Goal: Task Accomplishment & Management: Use online tool/utility

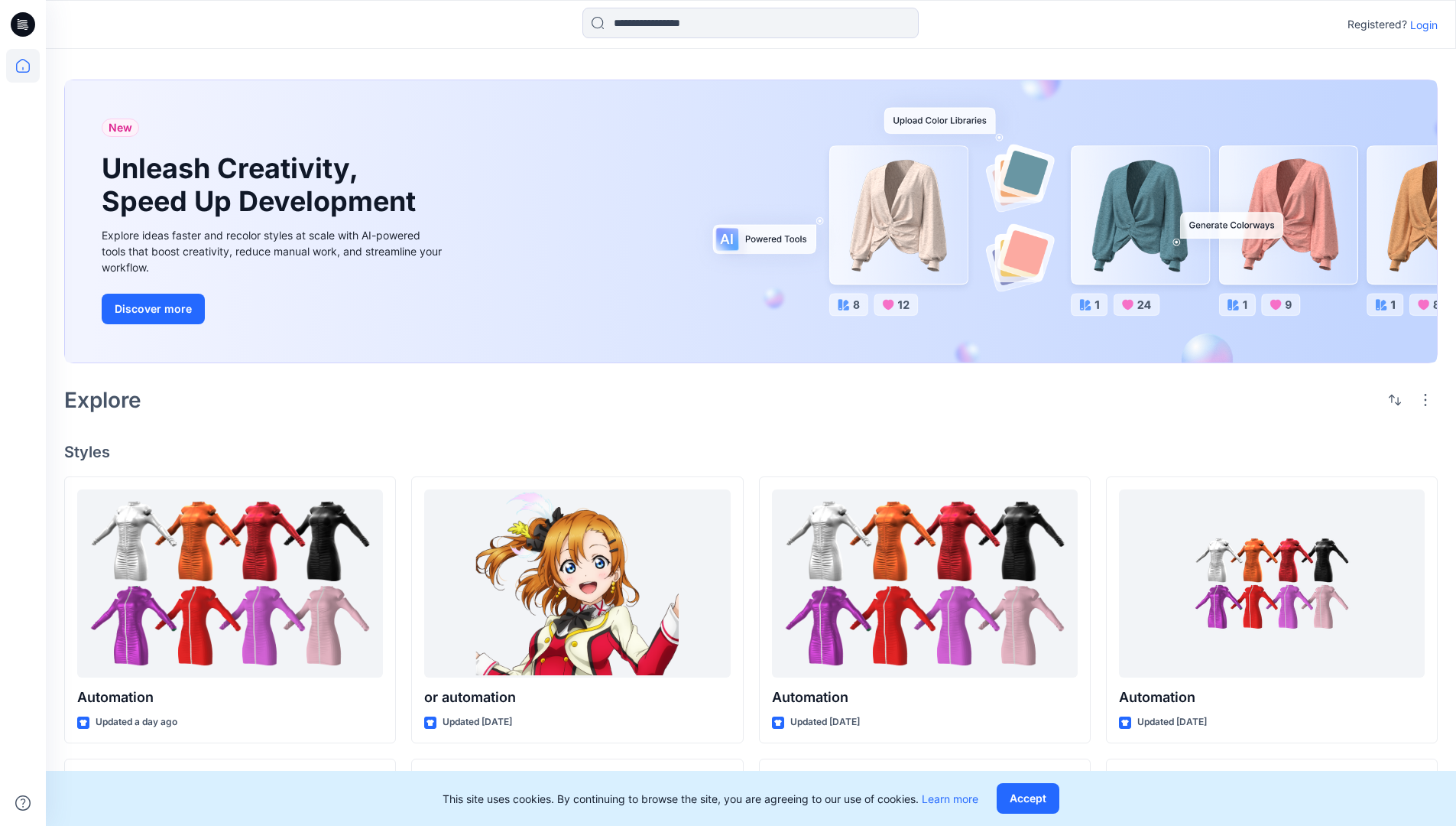
click at [1420, 25] on p "Login" at bounding box center [1423, 25] width 28 height 16
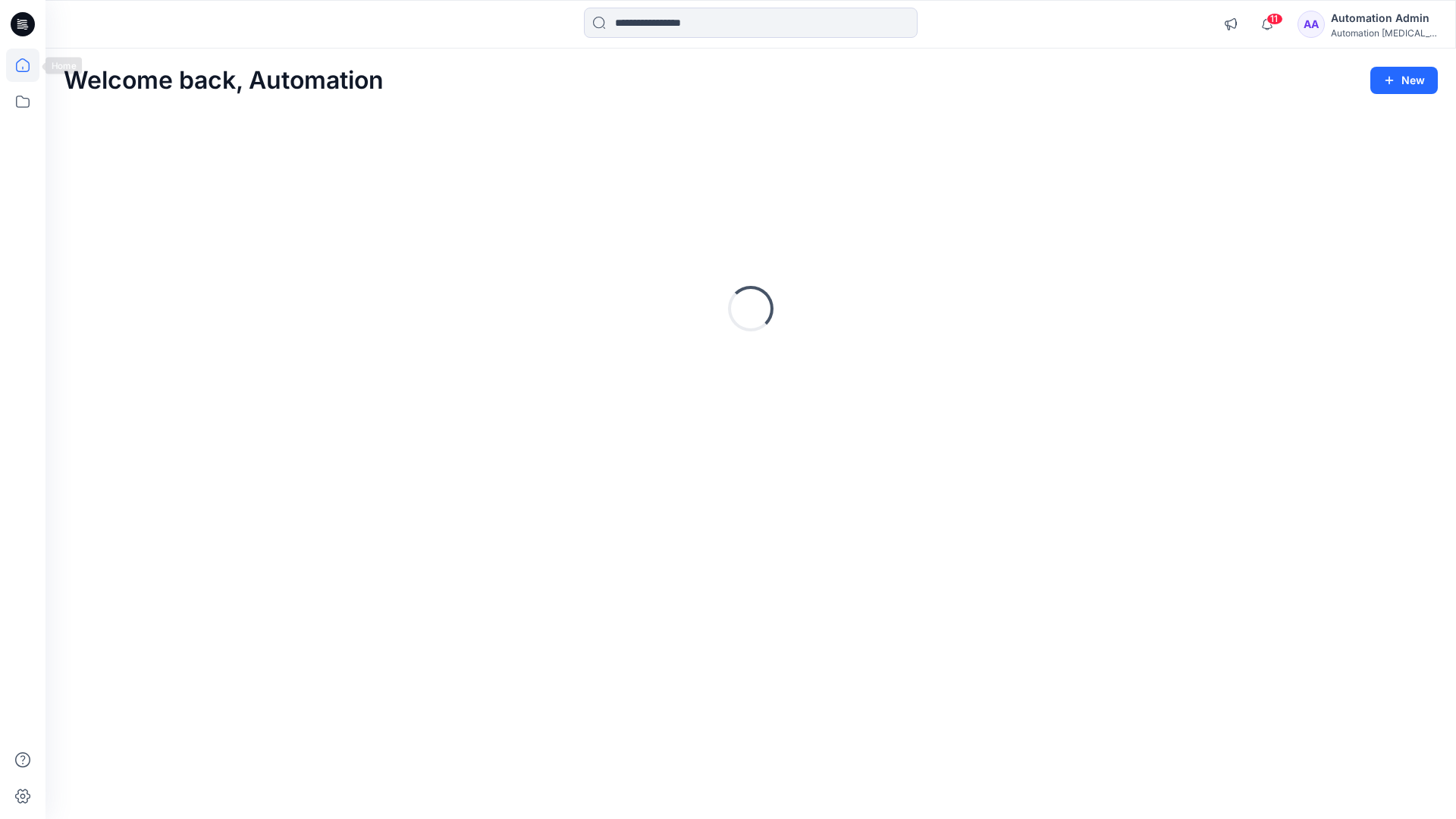
click at [28, 65] on icon at bounding box center [23, 65] width 13 height 13
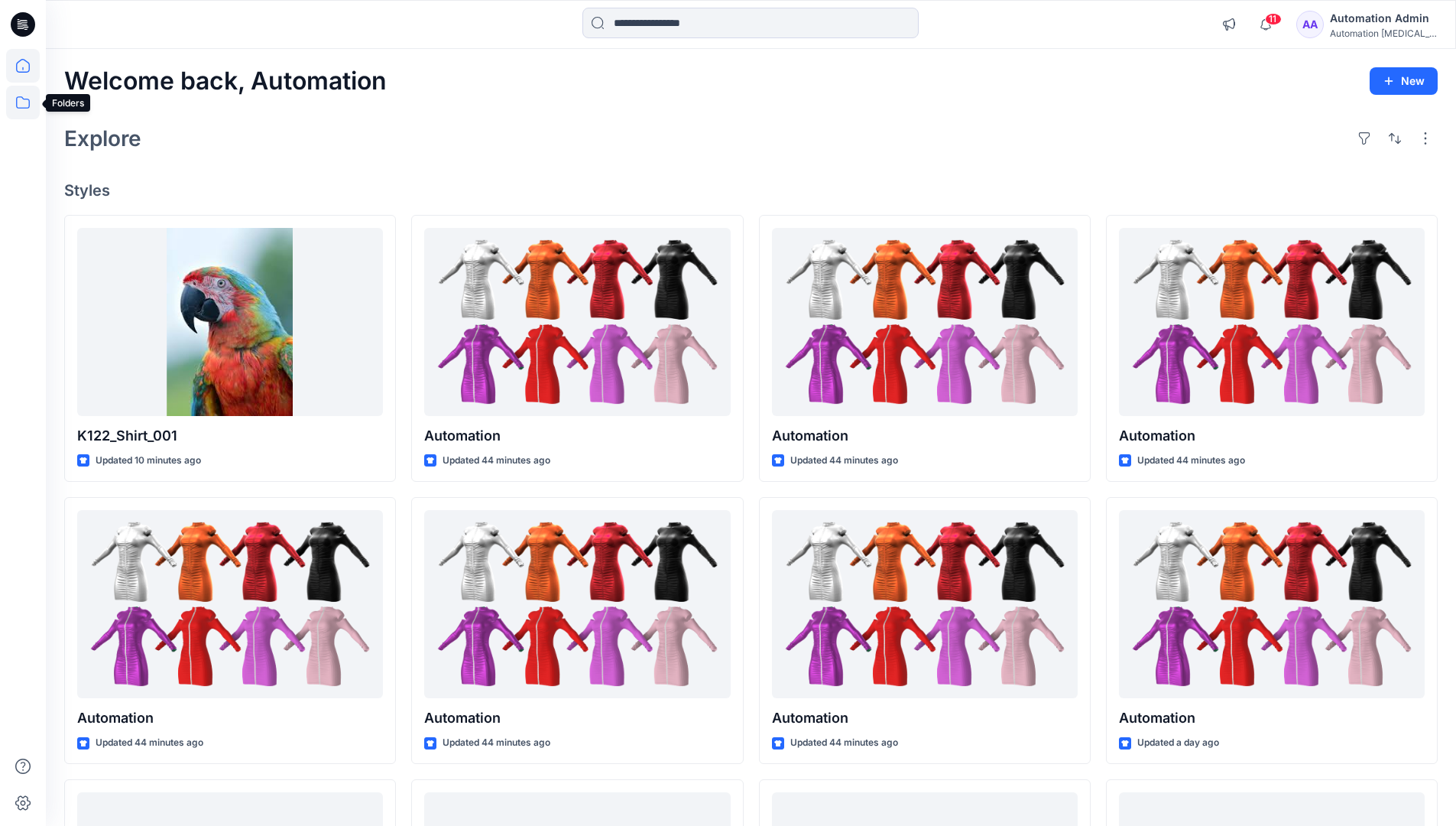
click at [24, 107] on icon at bounding box center [22, 101] width 33 height 33
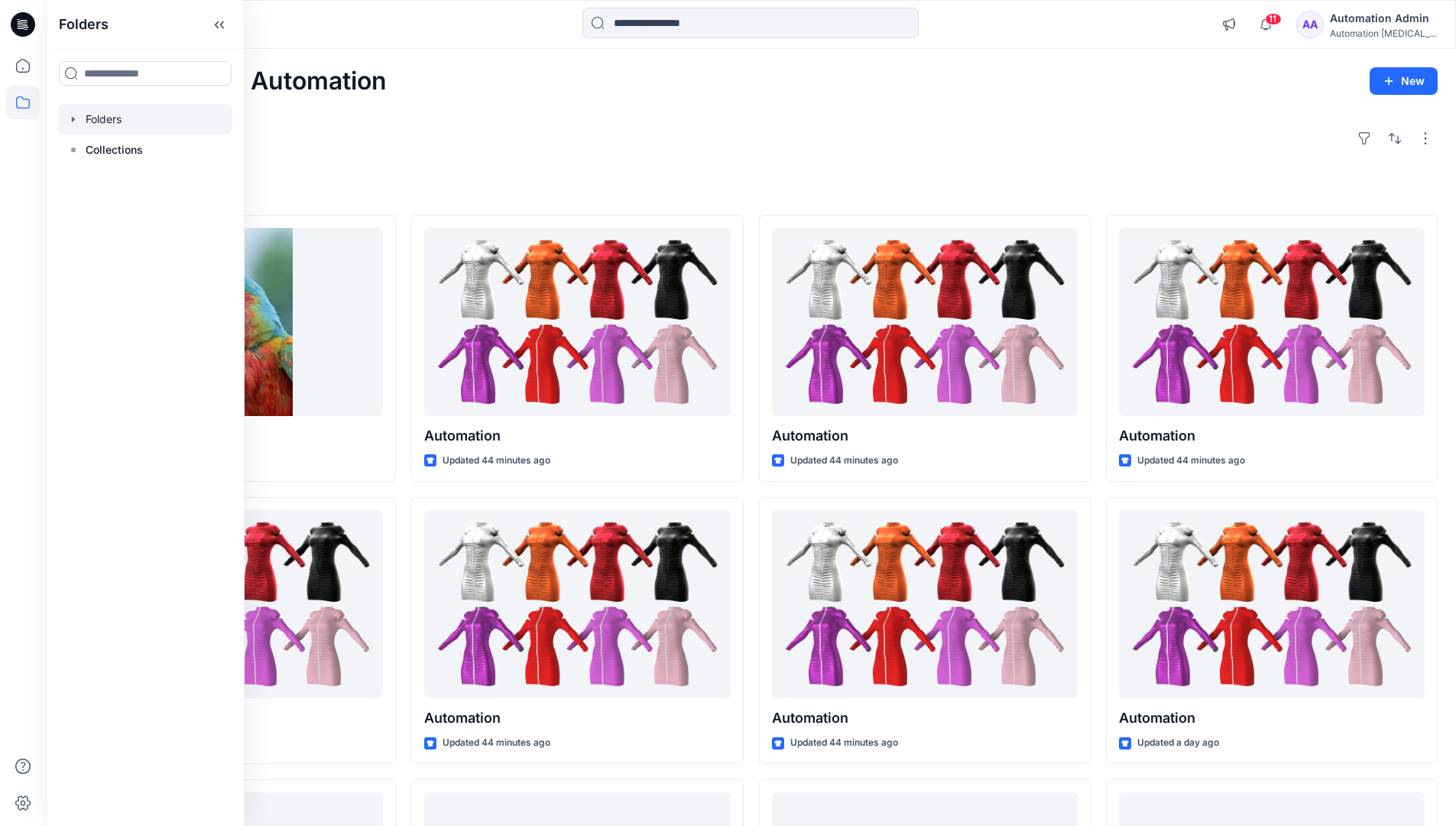
click at [142, 118] on div at bounding box center [145, 120] width 174 height 31
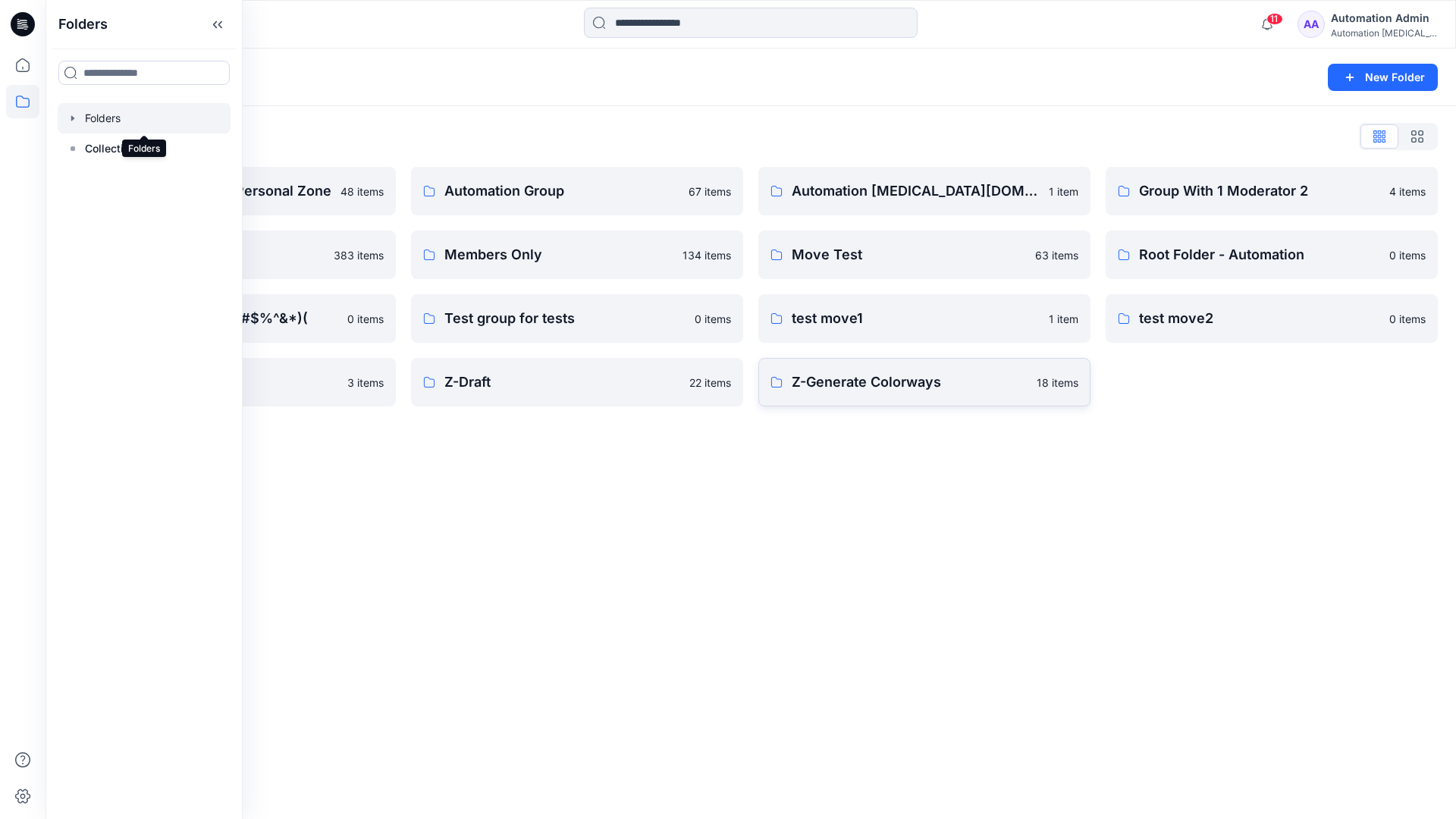
click at [955, 381] on p "Z-Generate Colorways" at bounding box center [909, 382] width 235 height 21
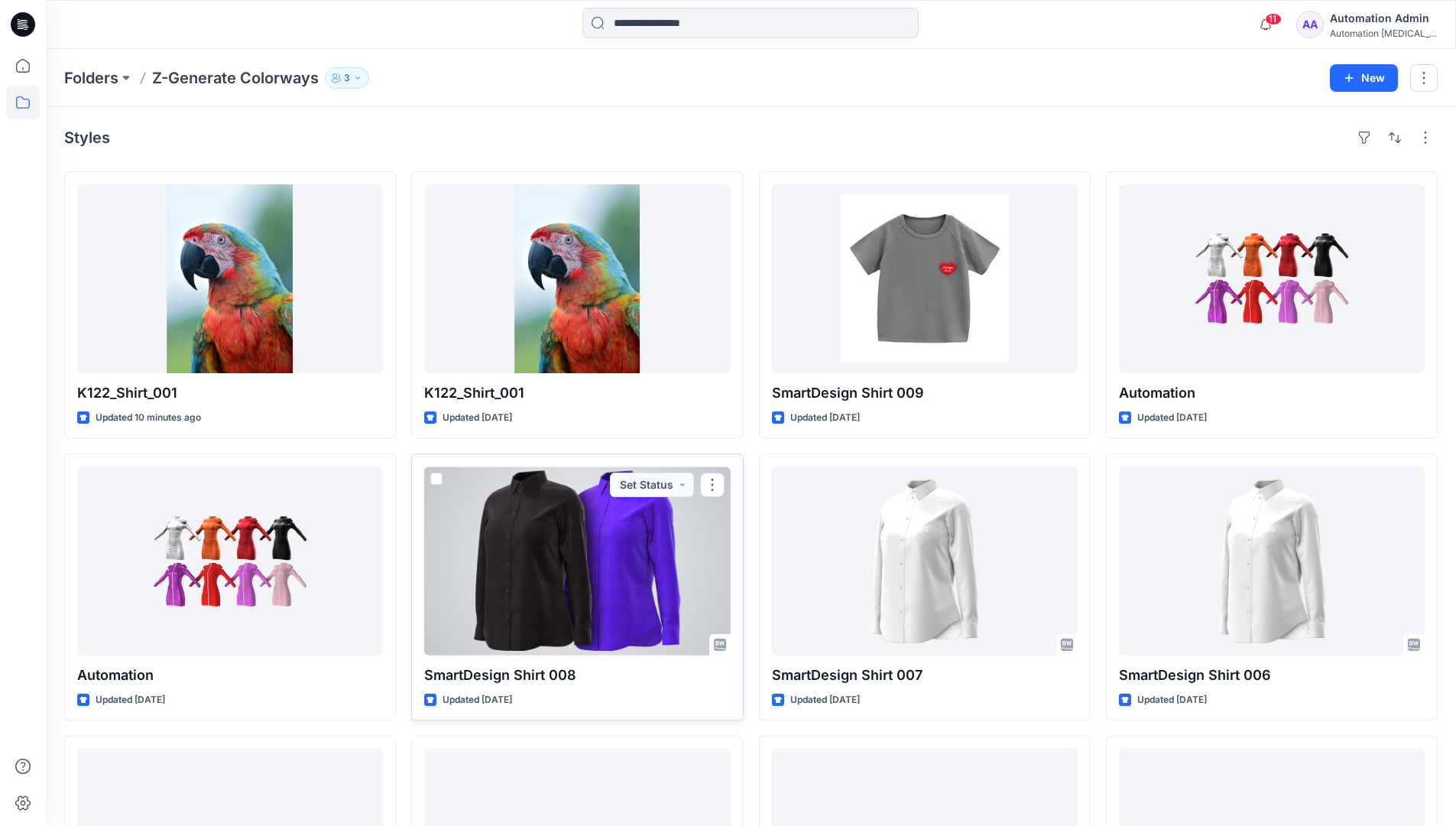
click at [442, 475] on span at bounding box center [436, 479] width 12 height 12
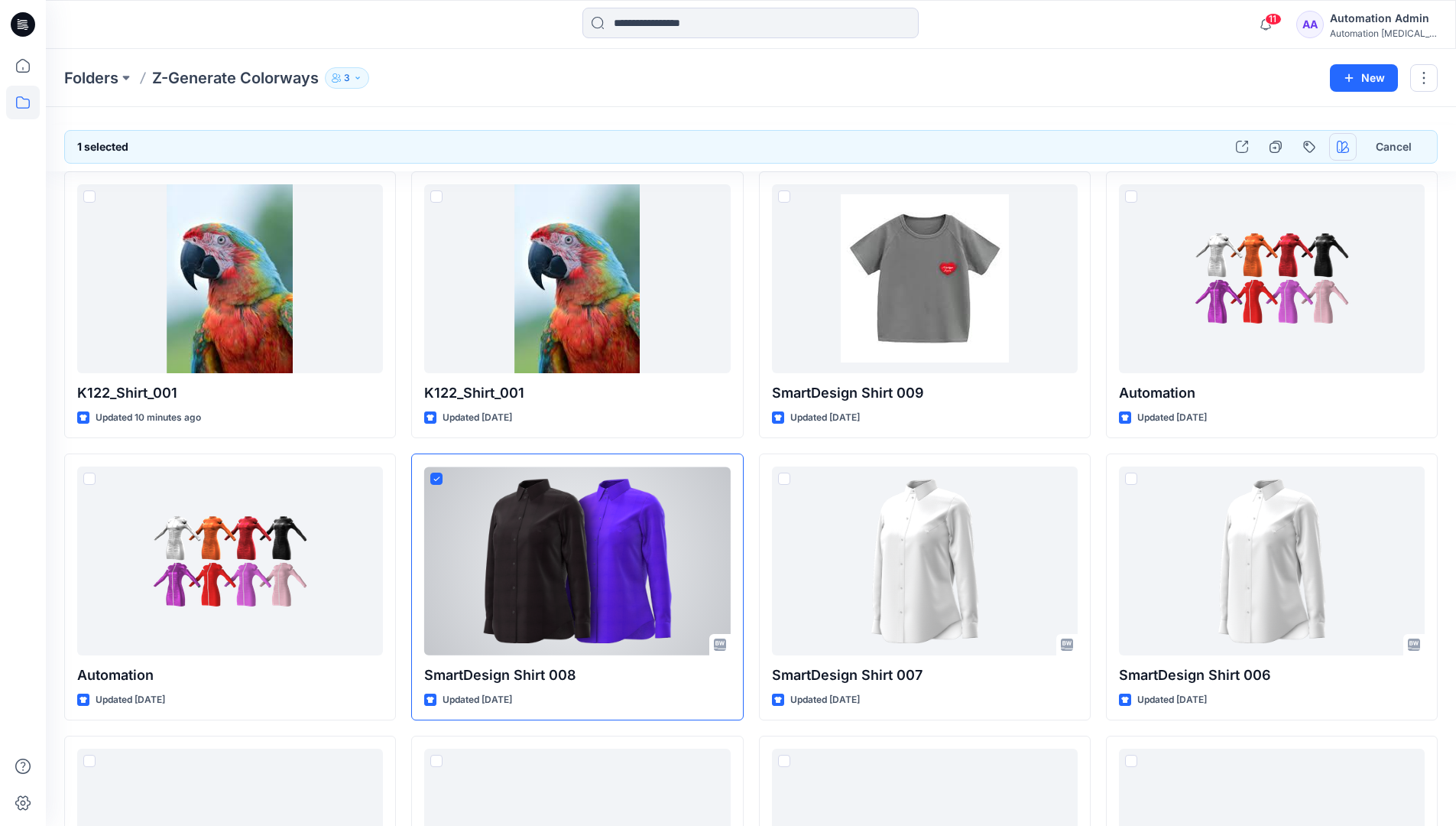
click at [1342, 147] on icon "button" at bounding box center [1342, 146] width 12 height 12
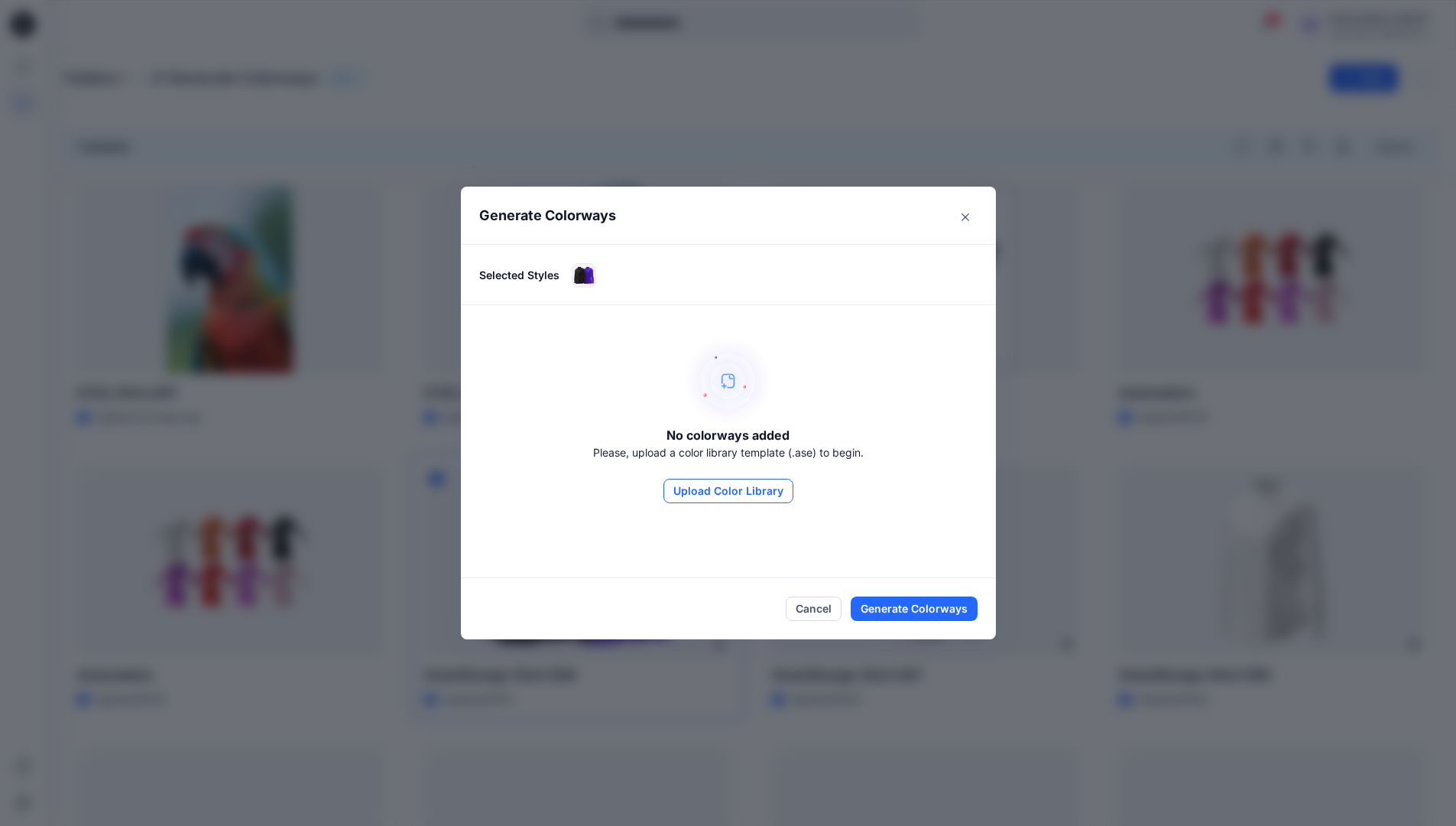
click at [751, 492] on button "Upload Color Library" at bounding box center [728, 491] width 130 height 25
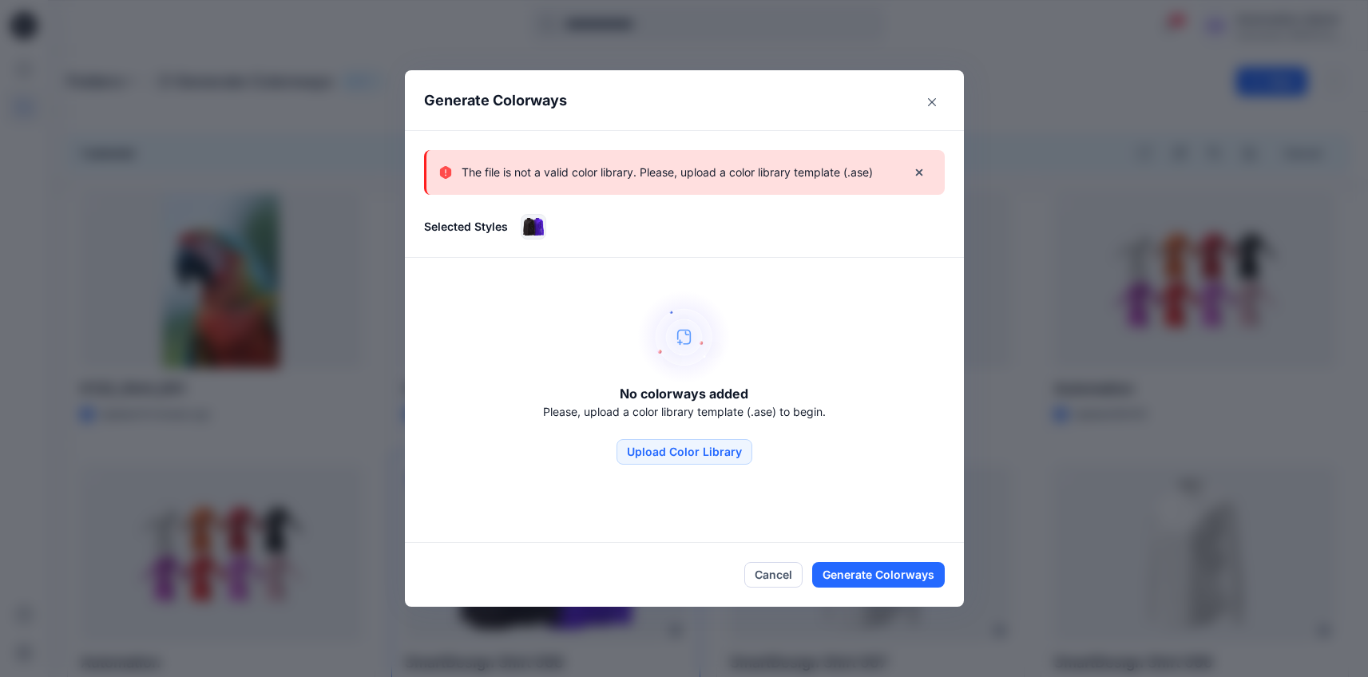
click at [792, 181] on p "The file is not a valid color library. Please, upload a color library template …" at bounding box center [667, 172] width 411 height 19
click at [936, 98] on icon "Close" at bounding box center [932, 102] width 8 height 8
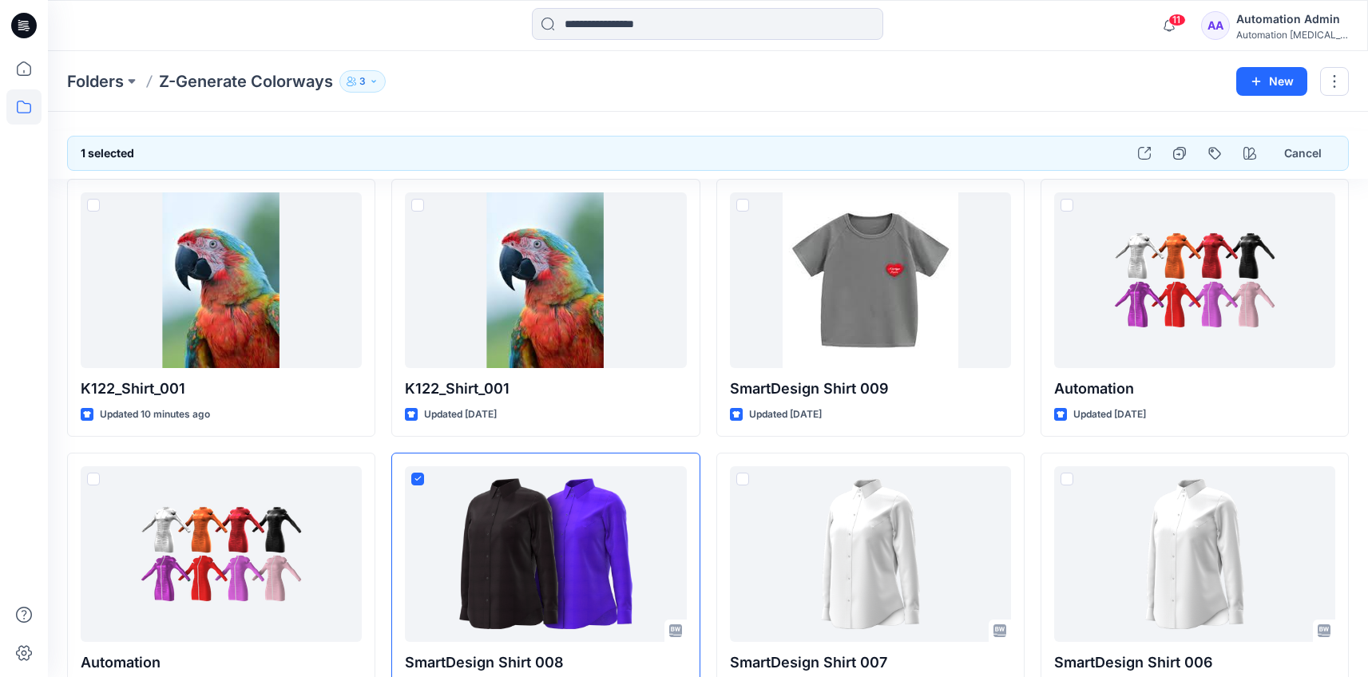
click at [1276, 29] on div "Automation [MEDICAL_DATA]..." at bounding box center [1292, 35] width 112 height 12
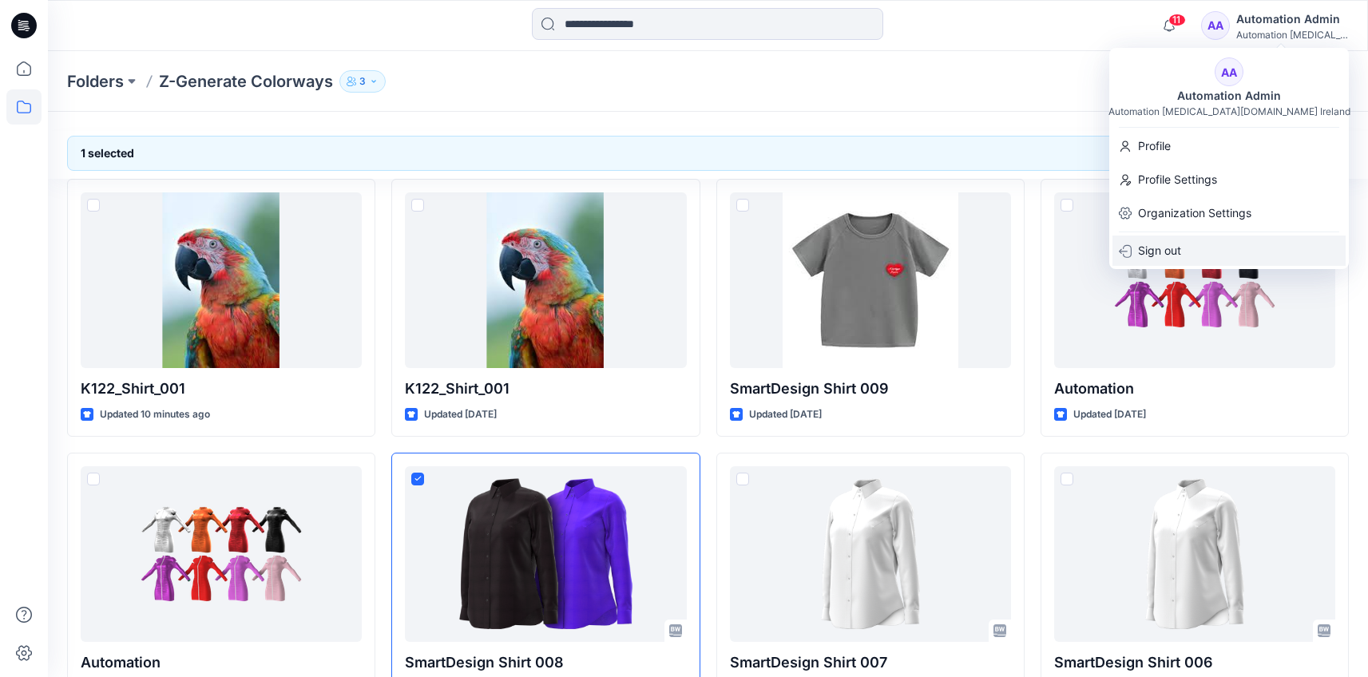
click at [1216, 252] on div "Sign out" at bounding box center [1229, 251] width 233 height 30
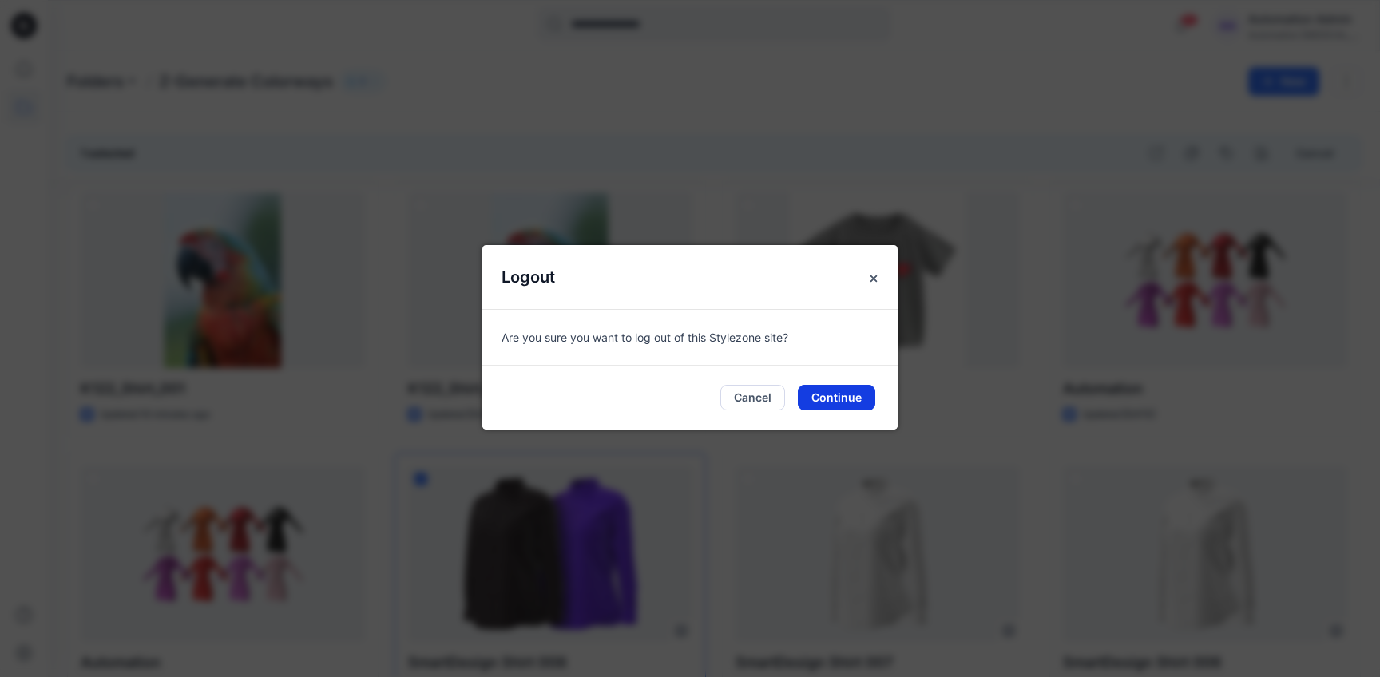
click at [861, 396] on button "Continue" at bounding box center [836, 398] width 77 height 26
